Goal: Navigation & Orientation: Find specific page/section

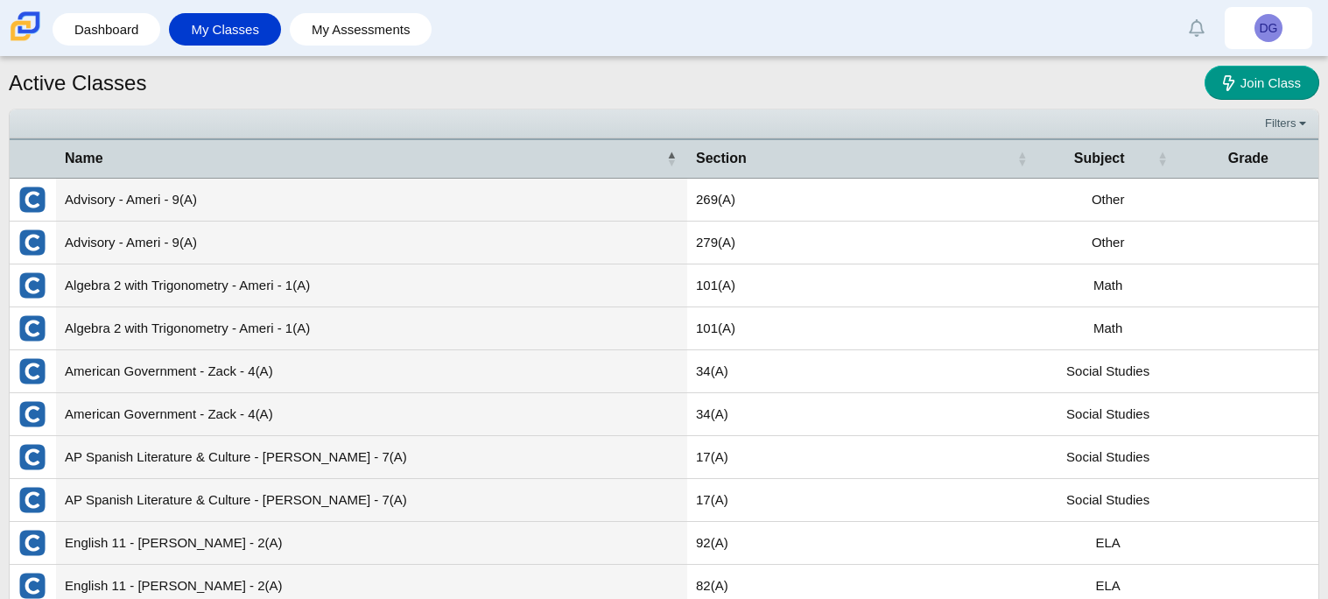
scroll to position [62, 0]
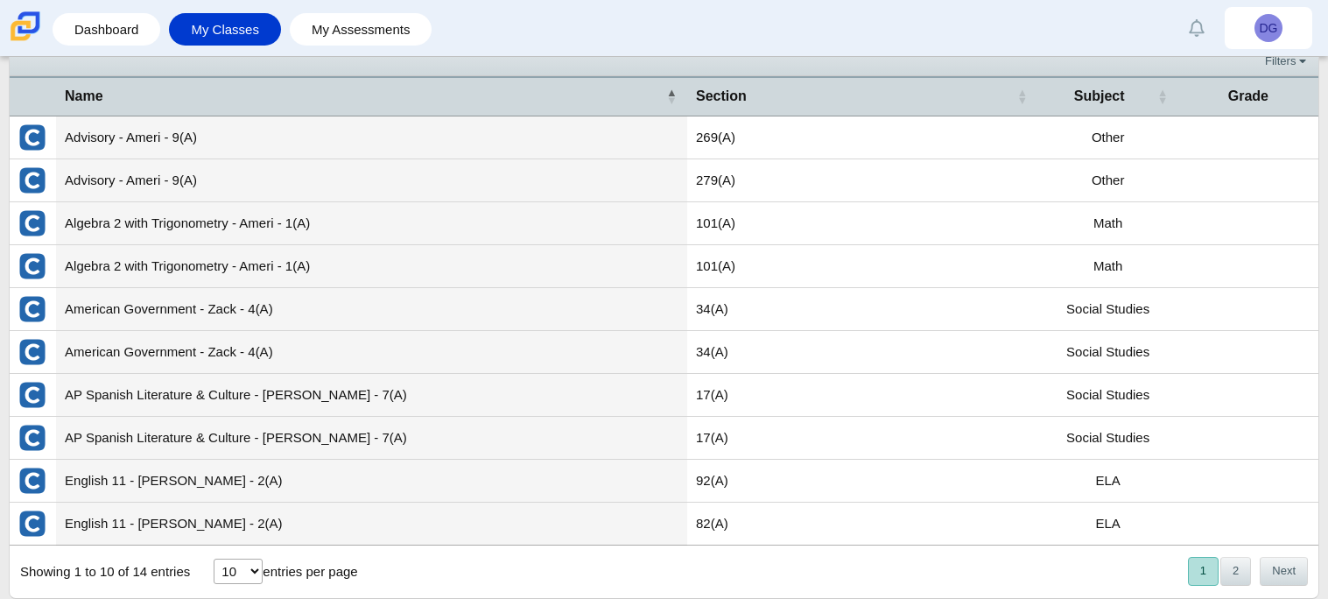
click at [232, 564] on select "10 25 50 100" at bounding box center [238, 570] width 49 height 25
select select "100"
click at [214, 559] on select "10 25 50 100" at bounding box center [238, 570] width 49 height 25
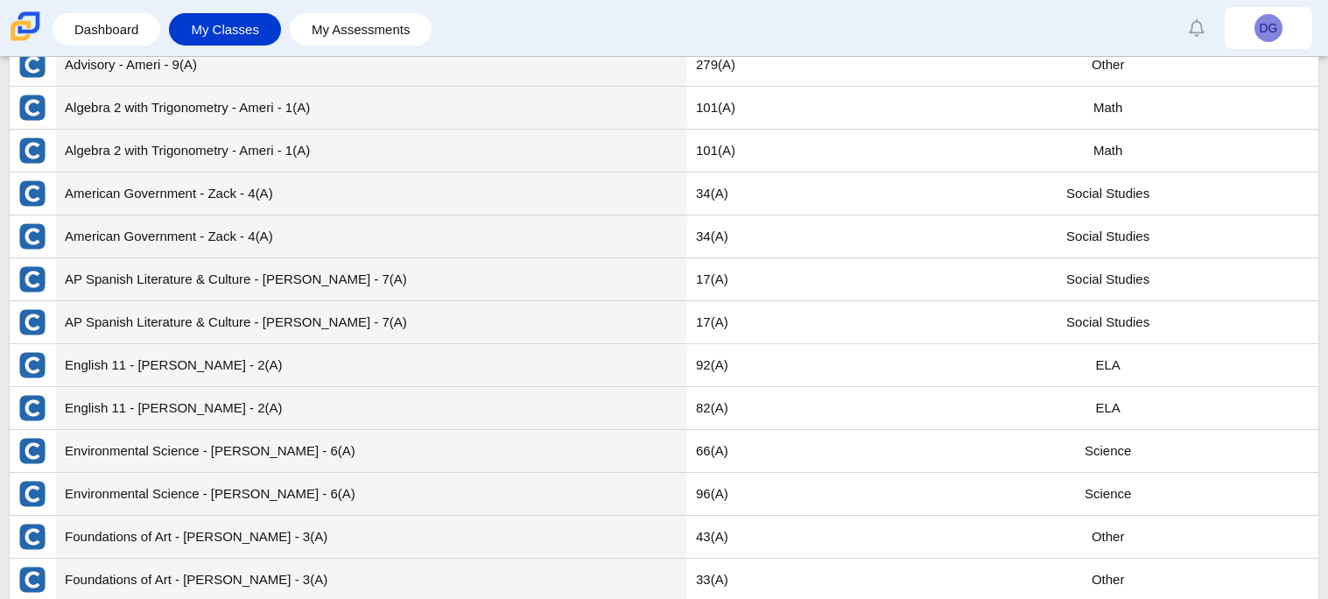
scroll to position [234, 0]
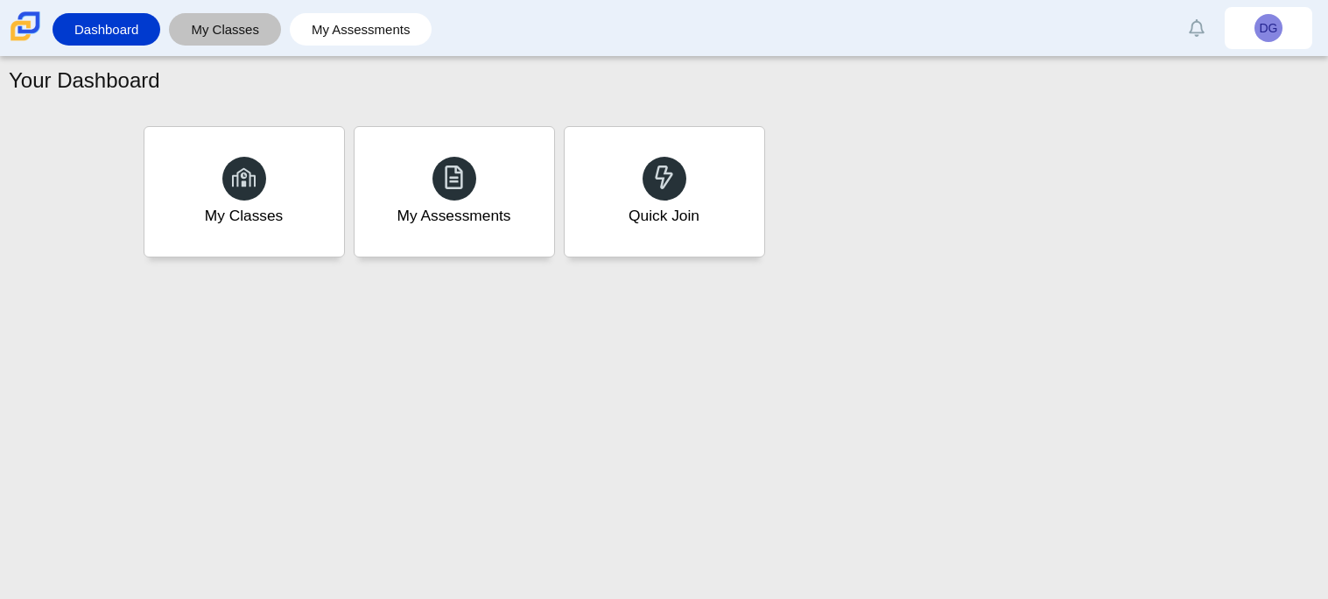
click at [241, 29] on link "My Classes" at bounding box center [225, 29] width 95 height 32
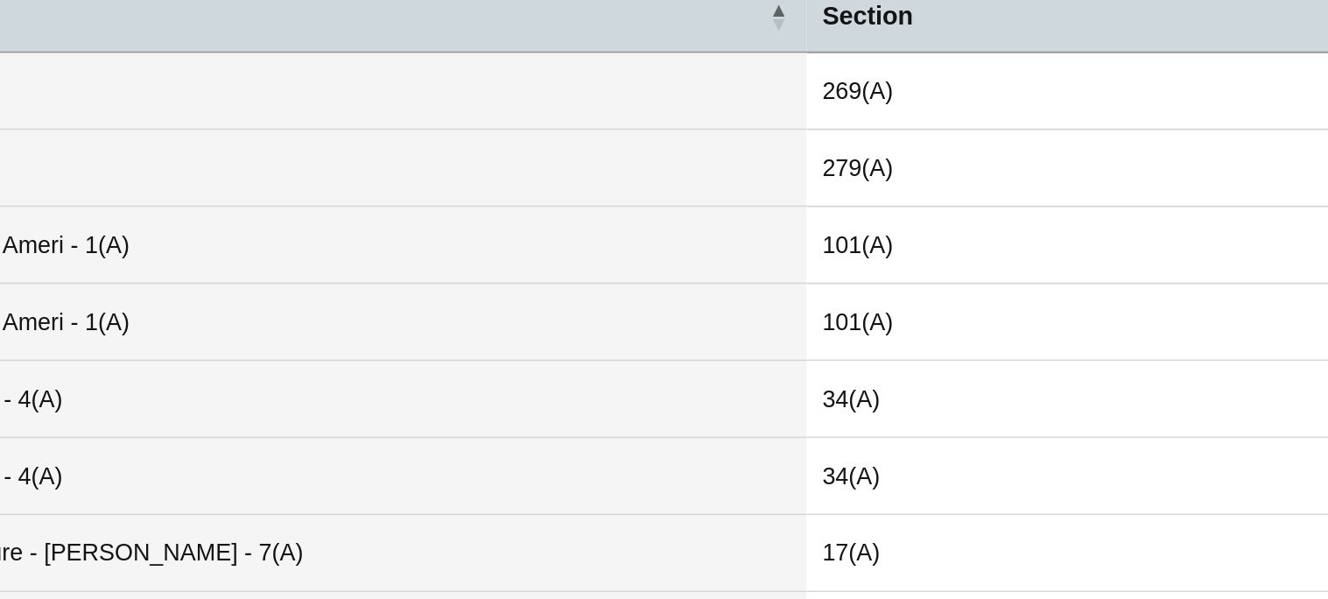
scroll to position [62, 0]
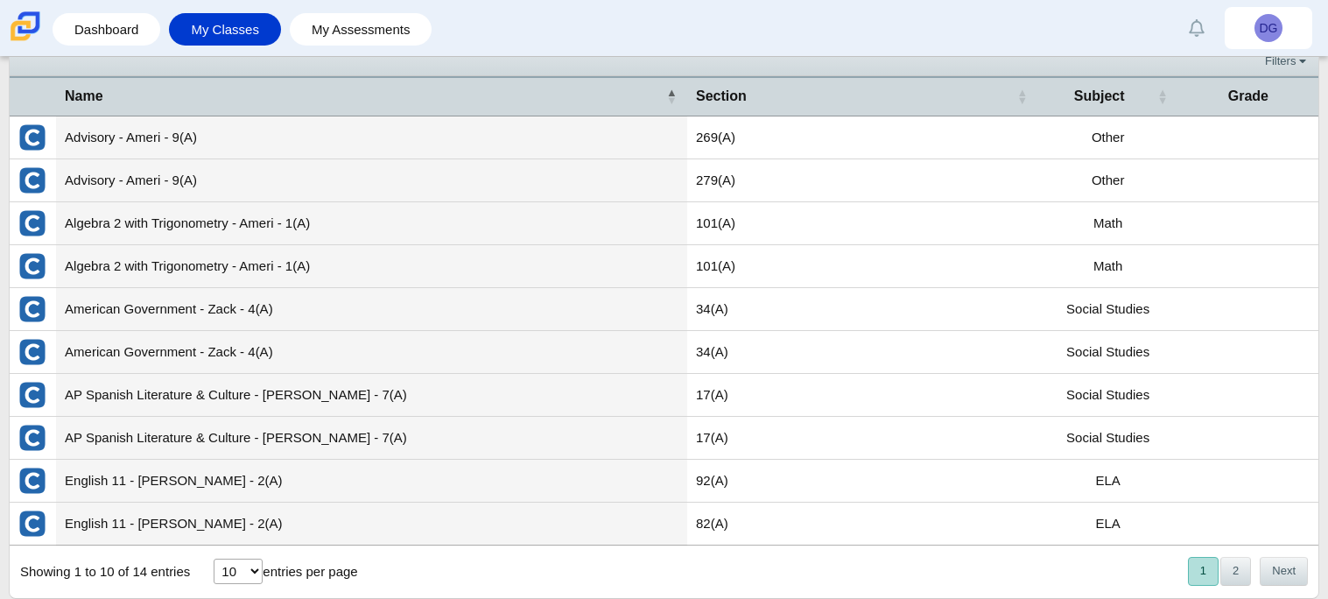
click at [242, 583] on div "10 25 50 100 entries per page" at bounding box center [285, 571] width 165 height 46
click at [243, 578] on select "10 25 50 100" at bounding box center [238, 570] width 49 height 25
select select "100"
click at [214, 559] on select "10 25 50 100" at bounding box center [238, 570] width 49 height 25
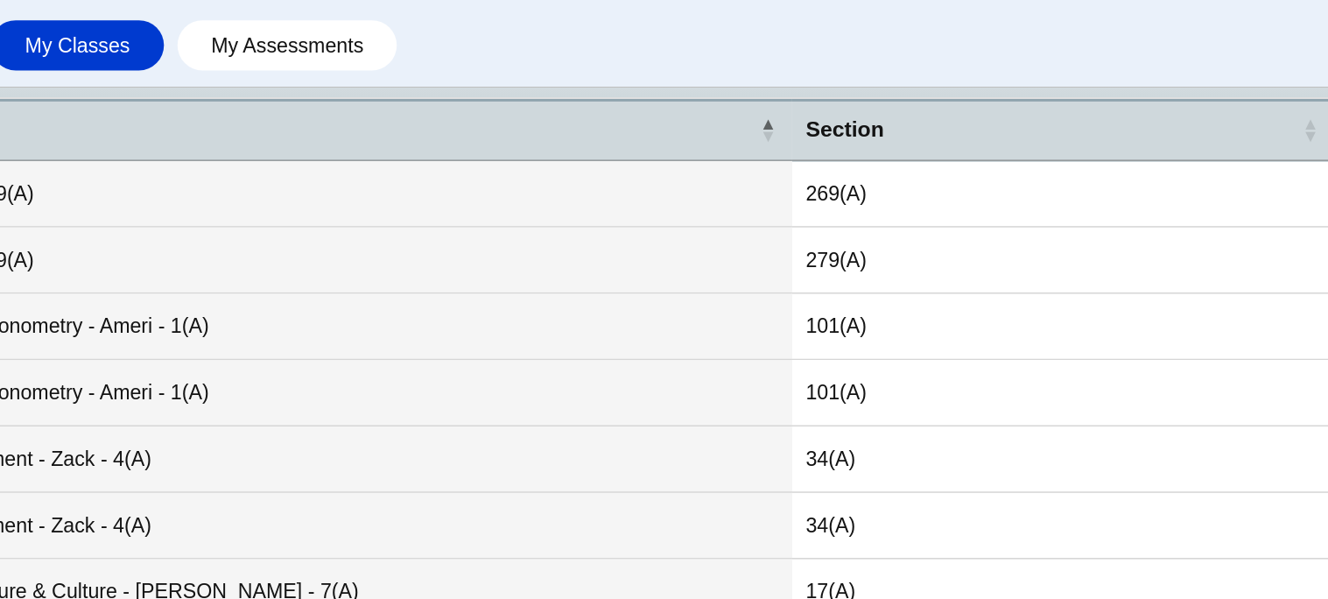
scroll to position [93, 0]
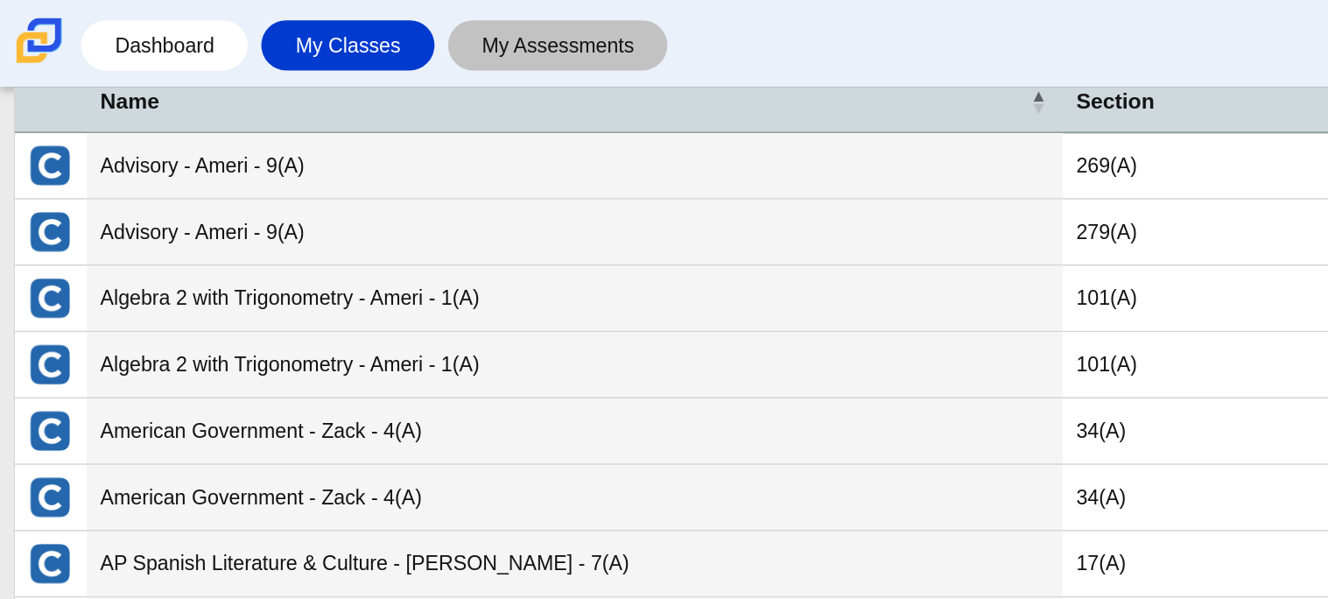
click at [395, 19] on link "My Assessments" at bounding box center [360, 29] width 125 height 32
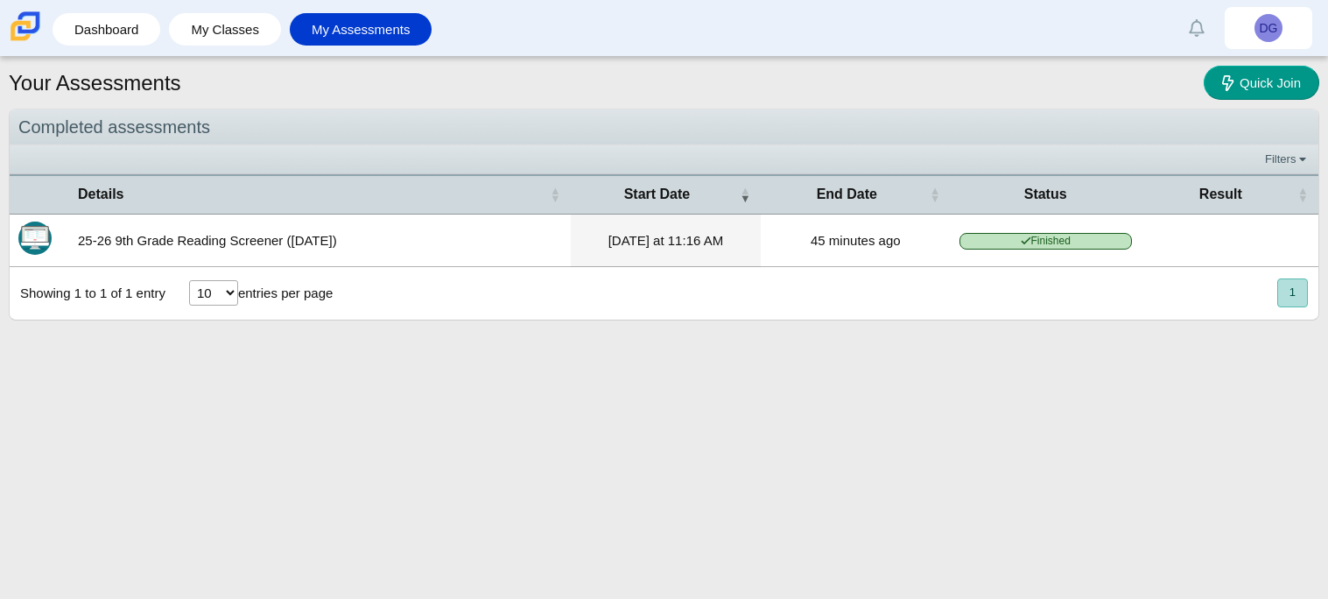
click at [1087, 283] on div "Showing 1 to 1 of 1 entry 10 25 50 100 entries per page « Prev 1 Next »" at bounding box center [664, 293] width 1309 height 53
click at [1189, 205] on th "Result" at bounding box center [1230, 193] width 178 height 39
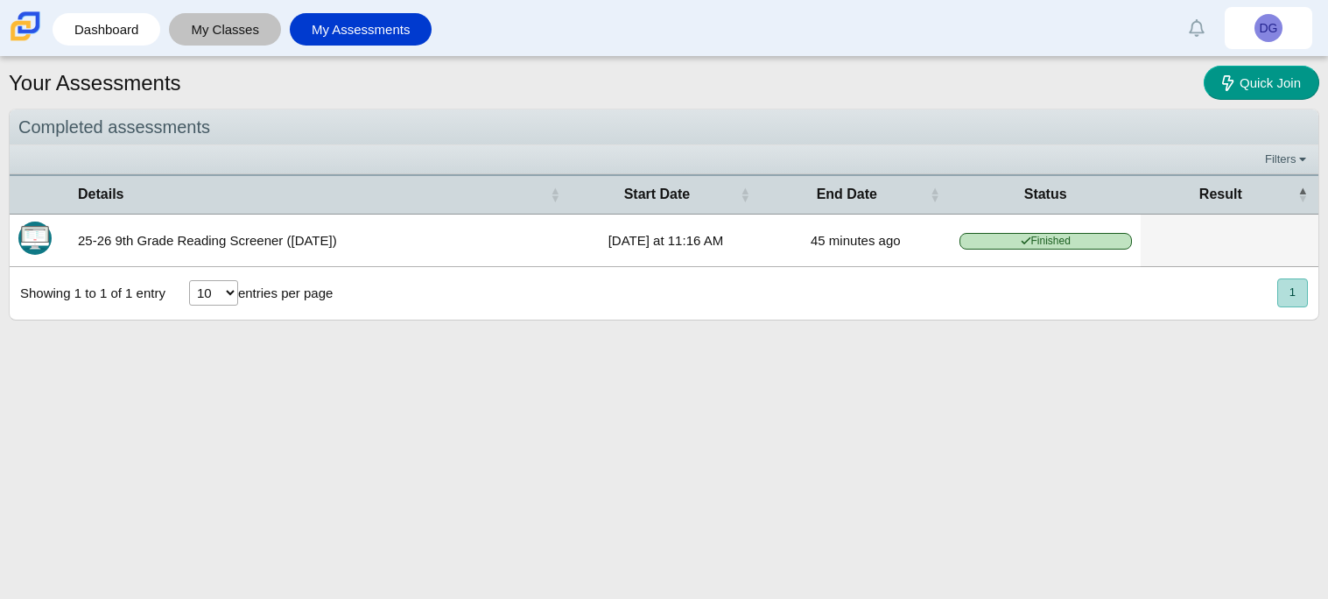
click at [203, 39] on link "My Classes" at bounding box center [225, 29] width 95 height 32
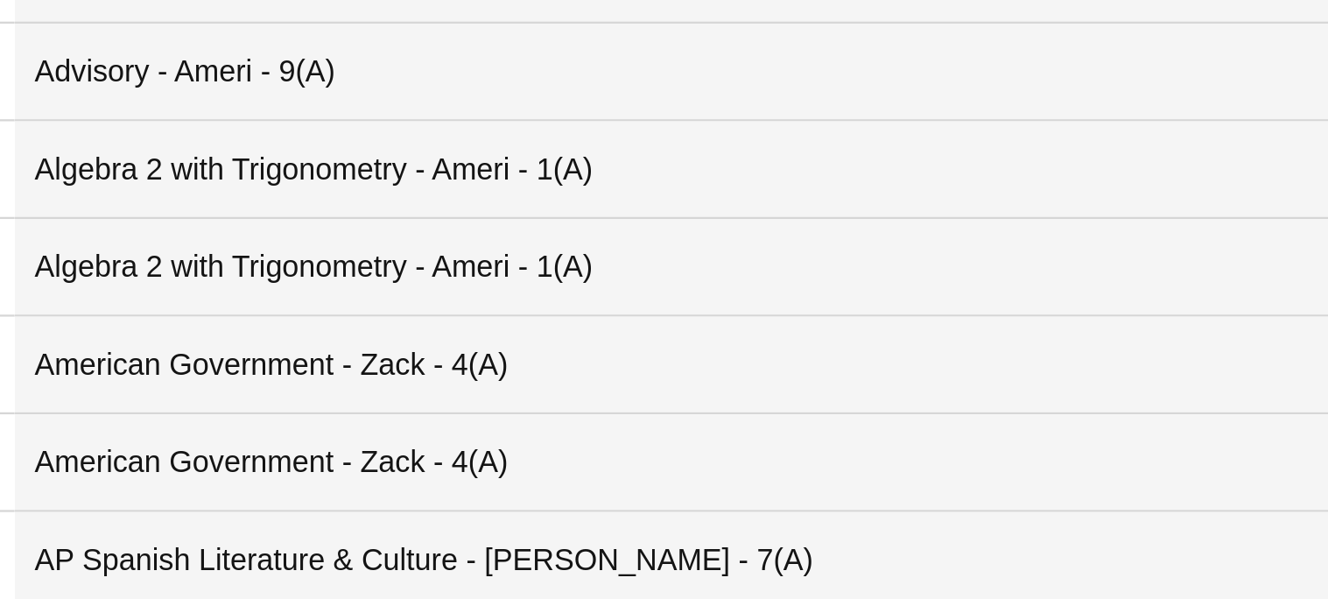
scroll to position [62, 0]
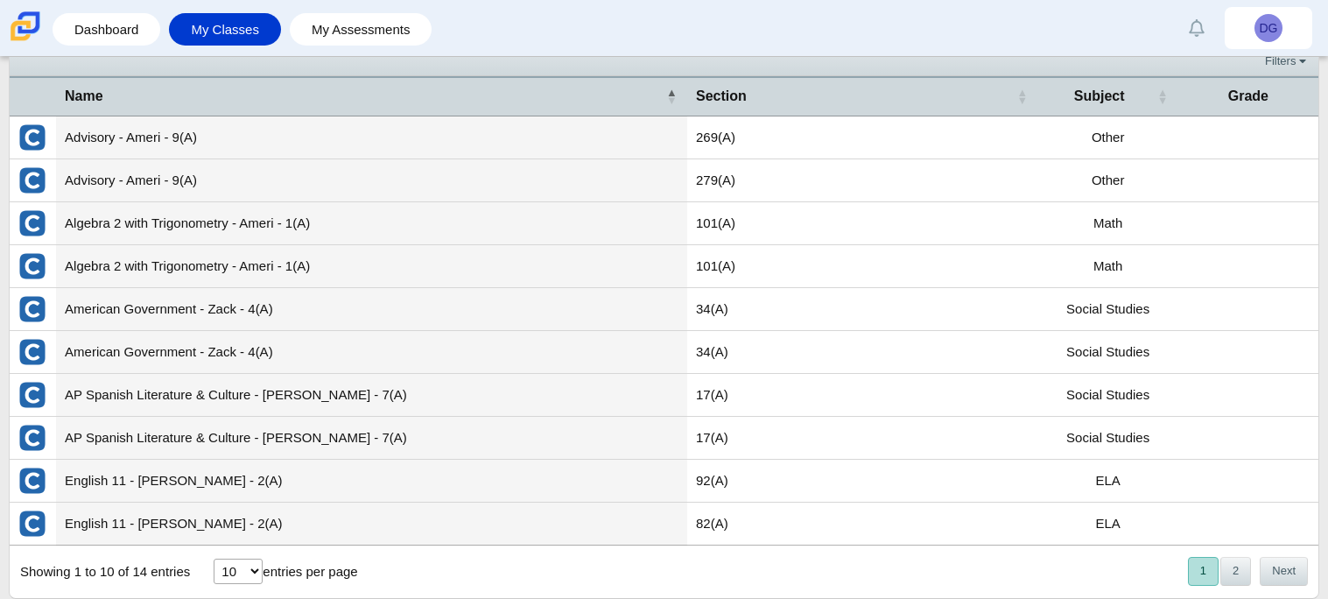
click at [247, 563] on select "10 25 50 100" at bounding box center [238, 570] width 49 height 25
select select "100"
click at [214, 559] on select "10 25 50 100" at bounding box center [238, 570] width 49 height 25
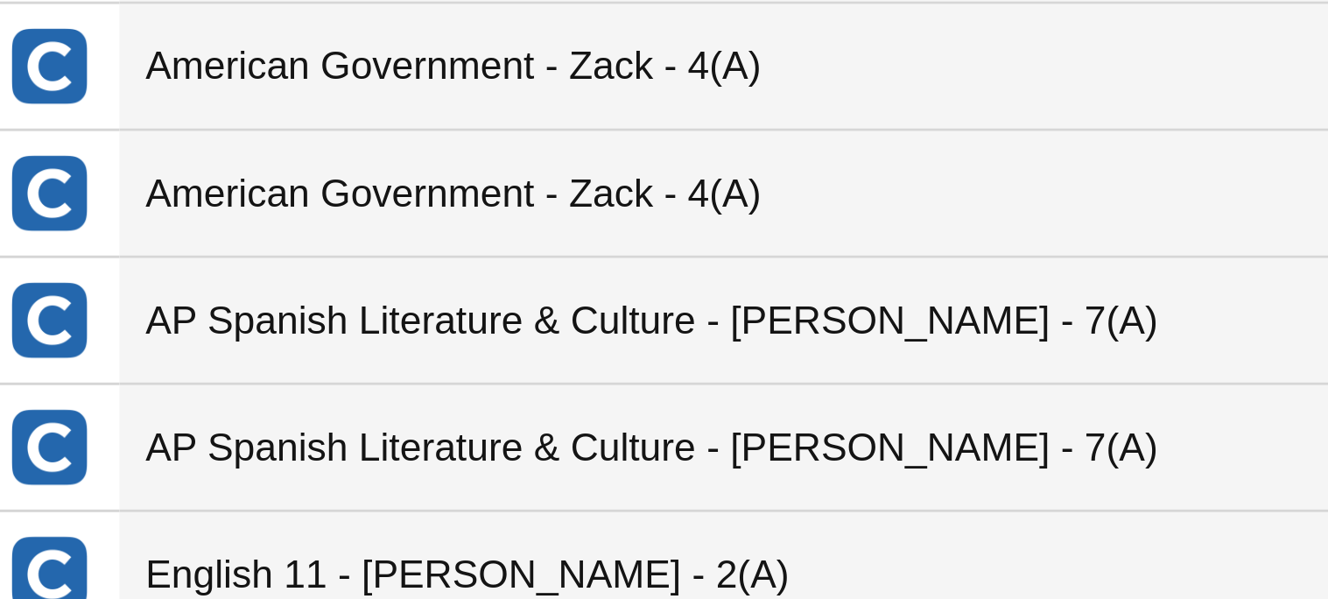
scroll to position [234, 0]
